Goal: Check status: Check status

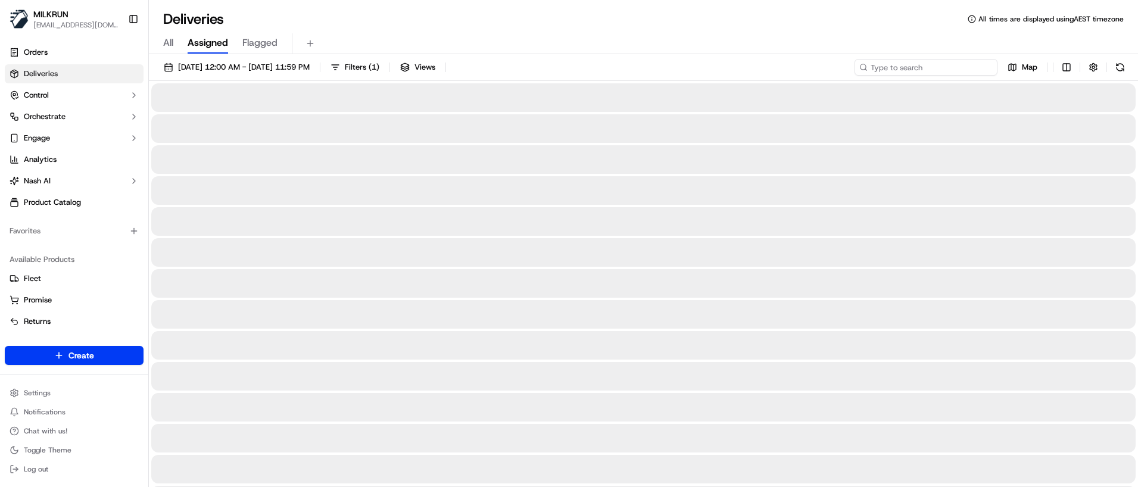
click at [921, 68] on input at bounding box center [926, 67] width 143 height 17
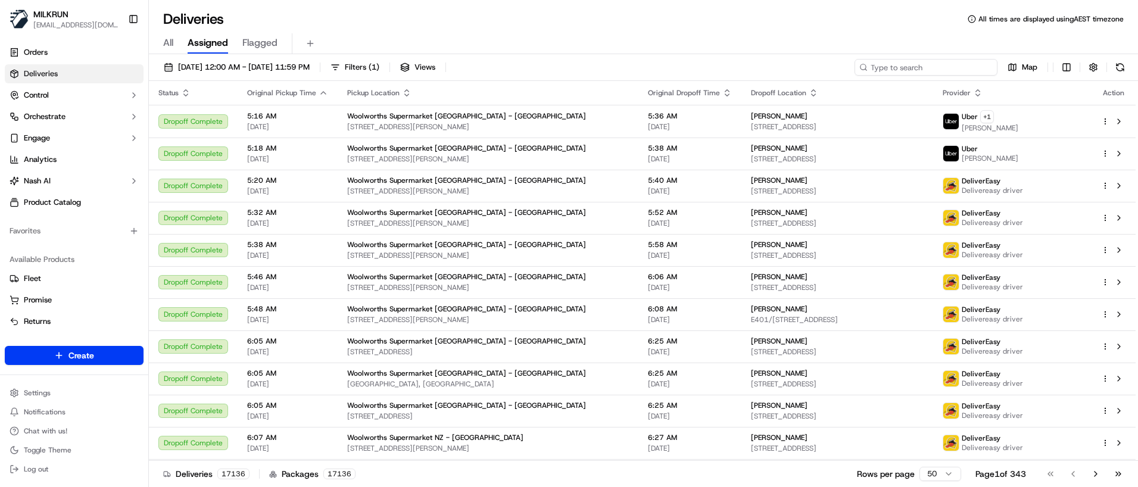
paste input "0101d413-a8af-4b64-a2cd-561cc847b19a"
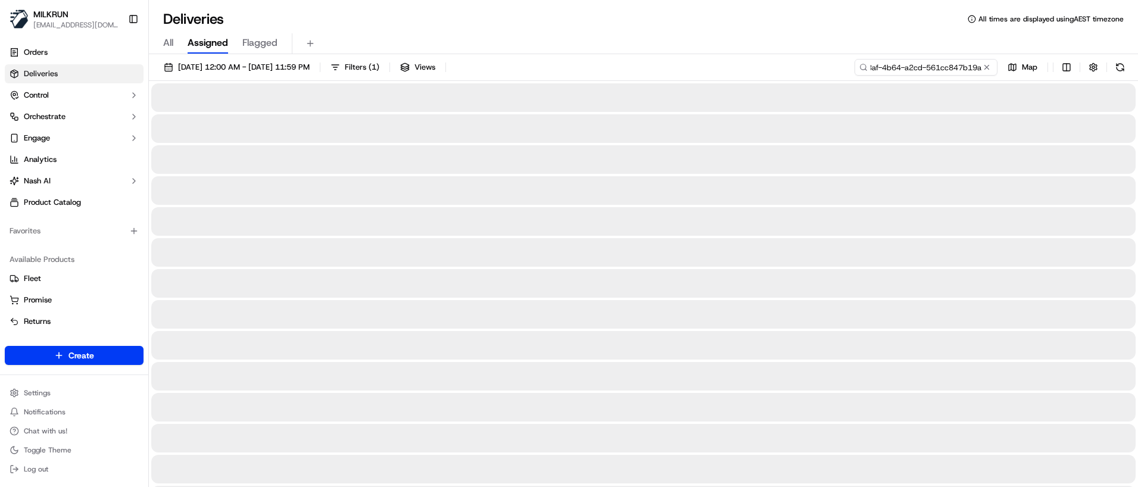
type input "0101d413-a8af-4b64-a2cd-561cc847b19a"
click at [167, 45] on span "All" at bounding box center [168, 43] width 10 height 14
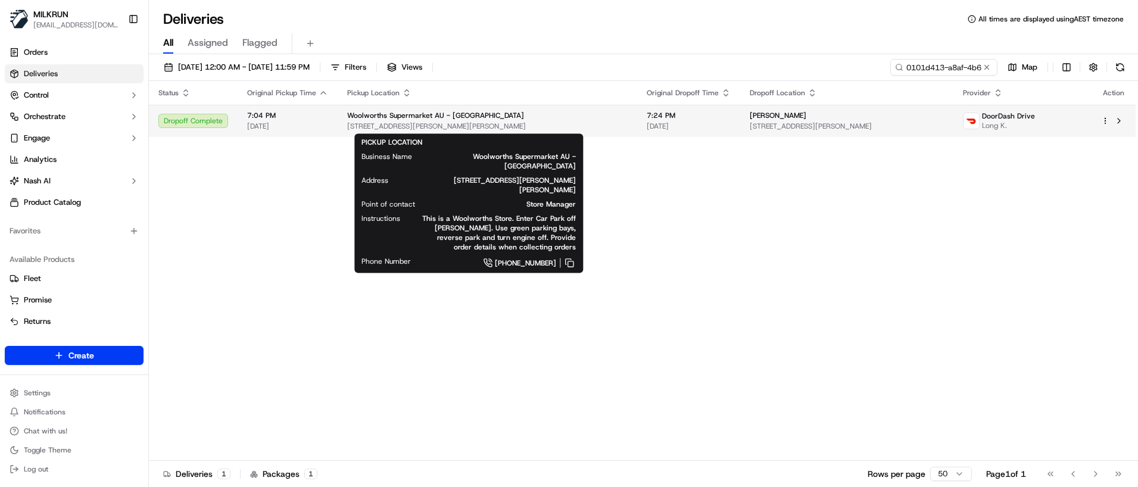
click at [481, 127] on span "[STREET_ADDRESS][PERSON_NAME][PERSON_NAME]" at bounding box center [487, 126] width 280 height 10
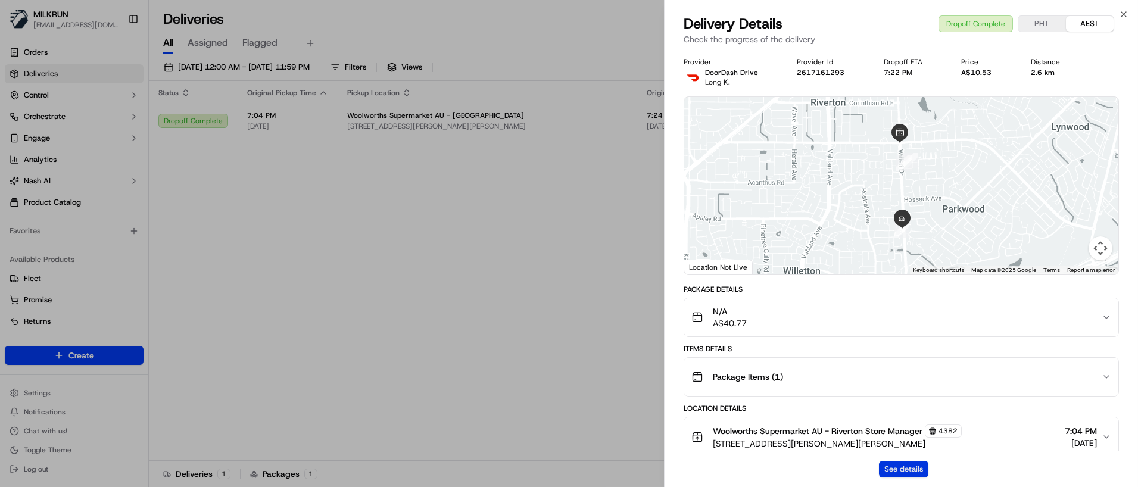
click at [913, 469] on button "See details" at bounding box center [903, 469] width 49 height 17
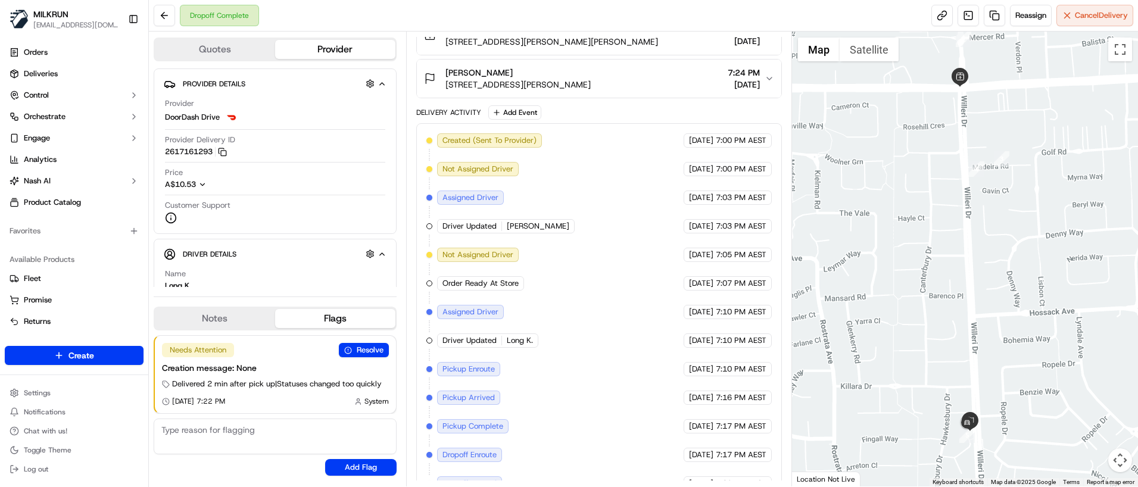
scroll to position [217, 0]
